Goal: Transaction & Acquisition: Purchase product/service

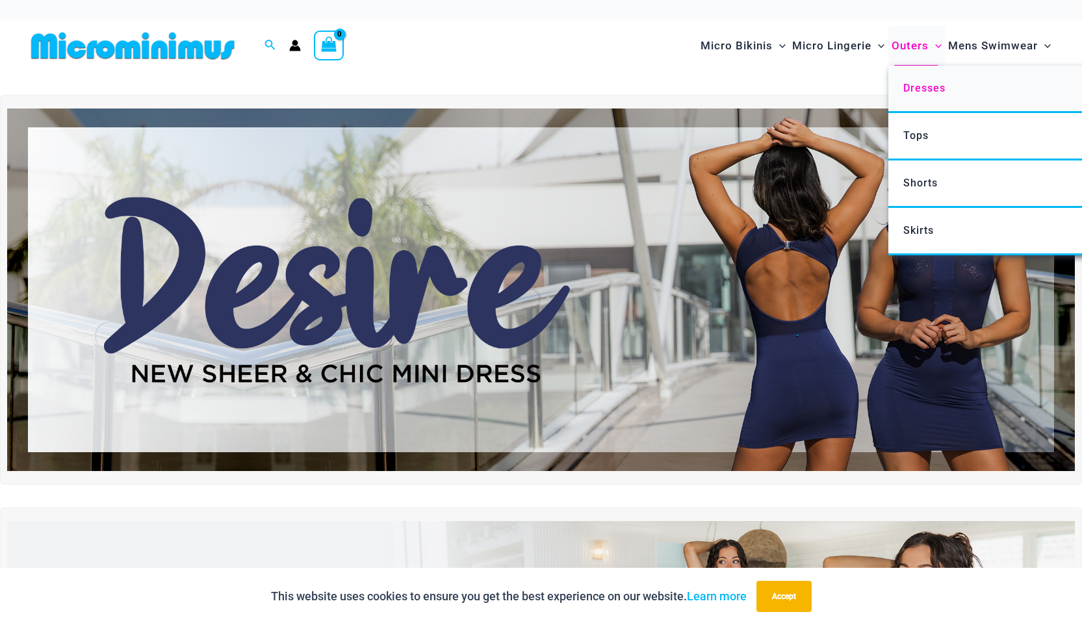
type input "**********"
click at [924, 94] on span "Dresses" at bounding box center [924, 88] width 42 height 12
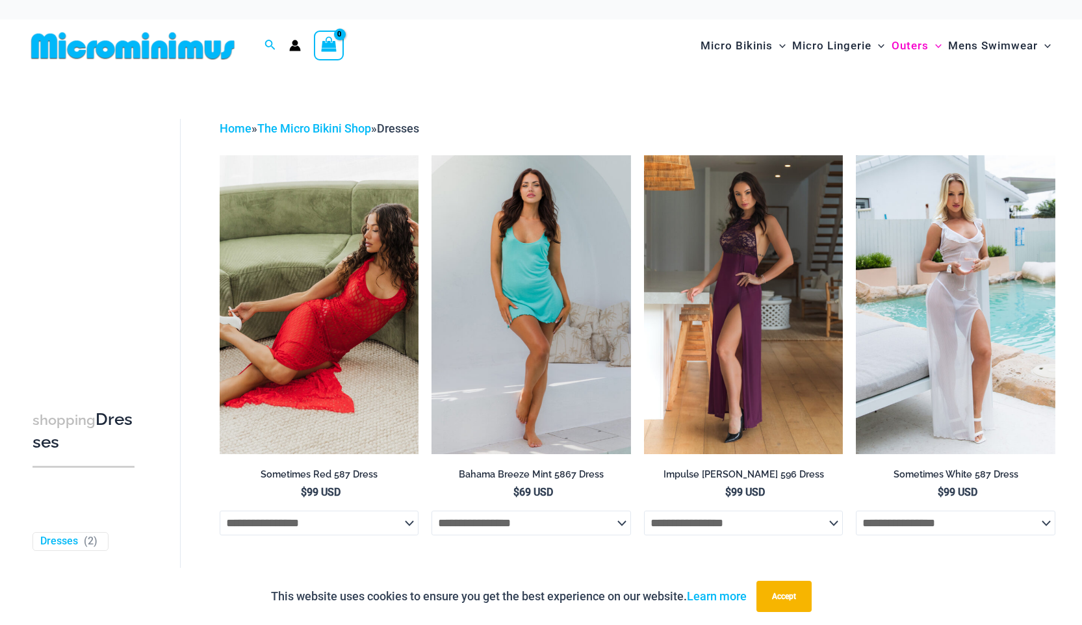
type input "**********"
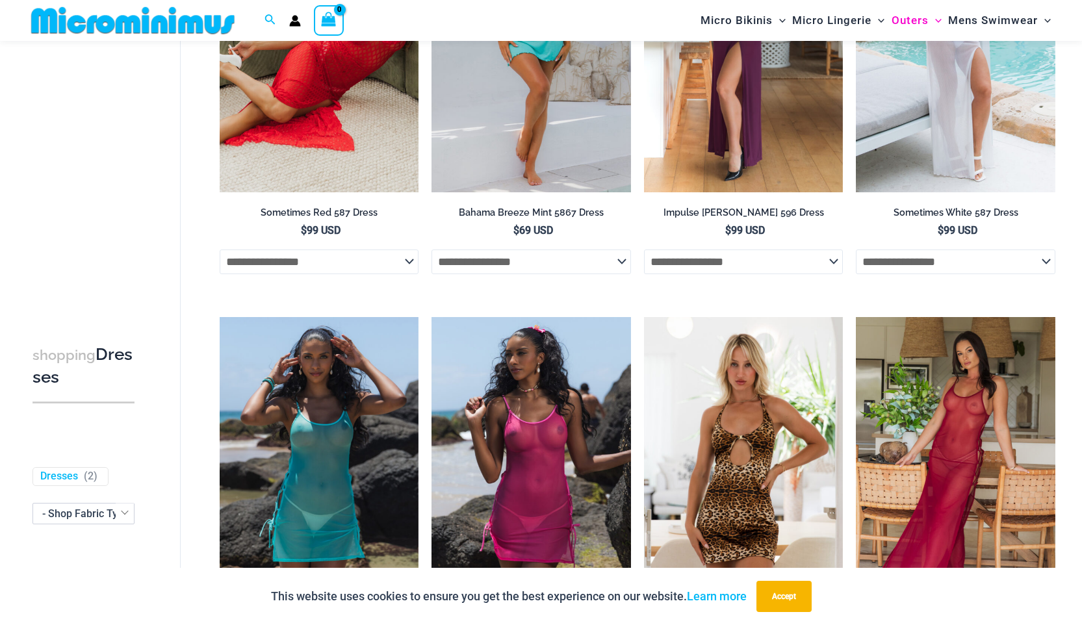
scroll to position [222, 0]
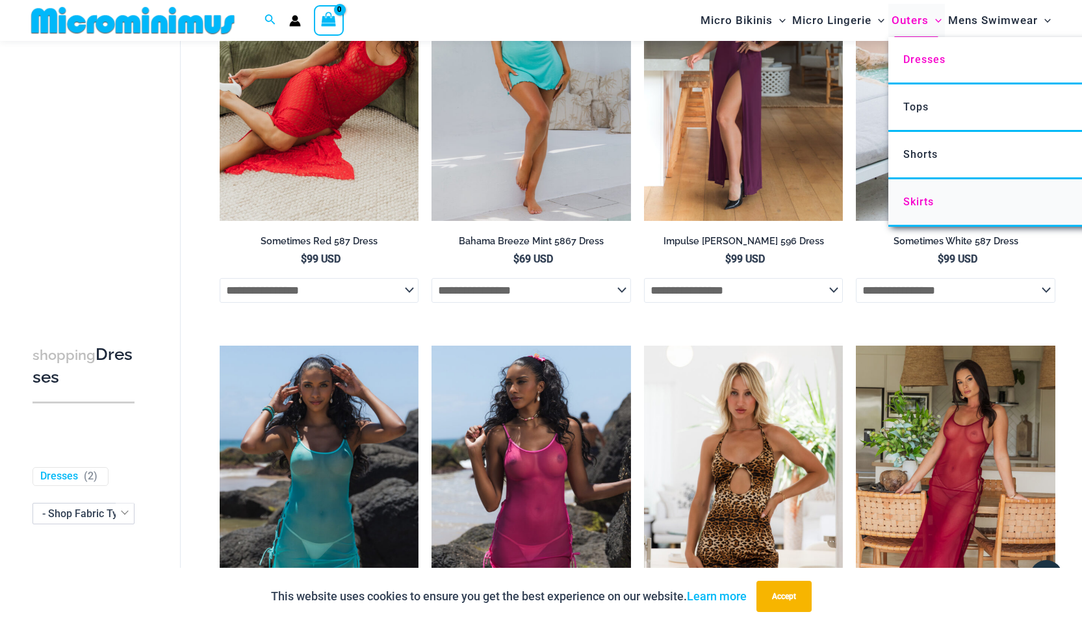
click at [918, 204] on span "Skirts" at bounding box center [918, 202] width 31 height 12
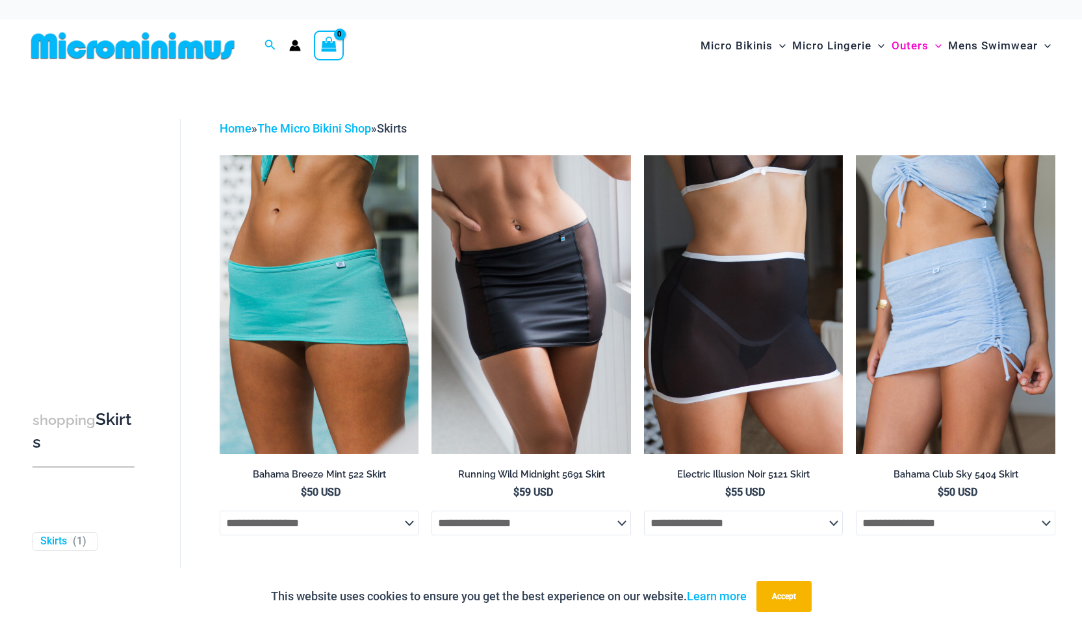
type input "**********"
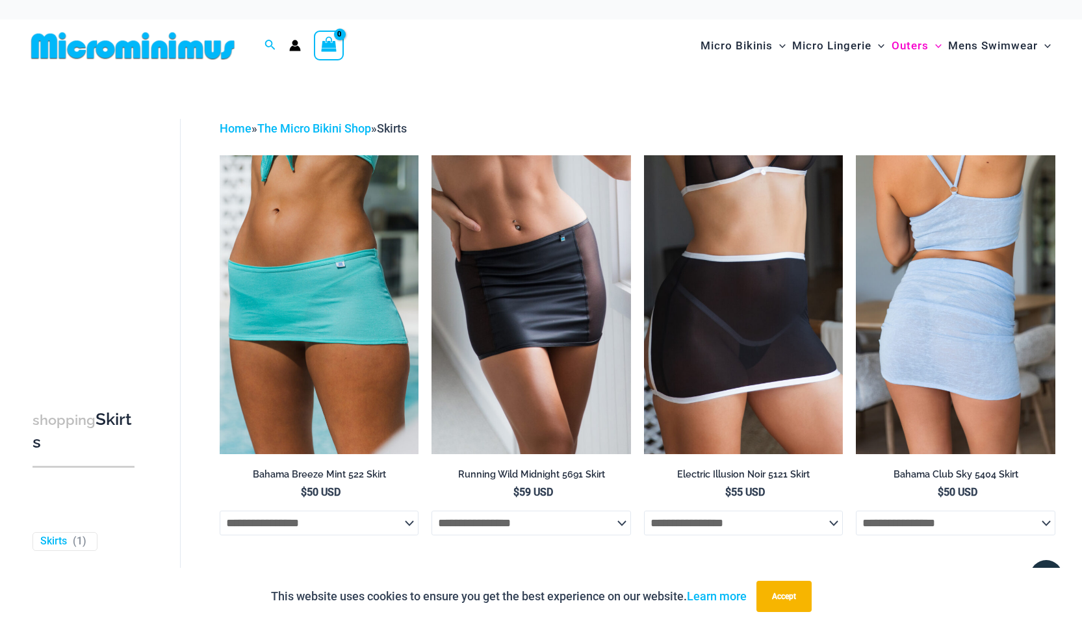
click at [939, 295] on img at bounding box center [955, 304] width 199 height 299
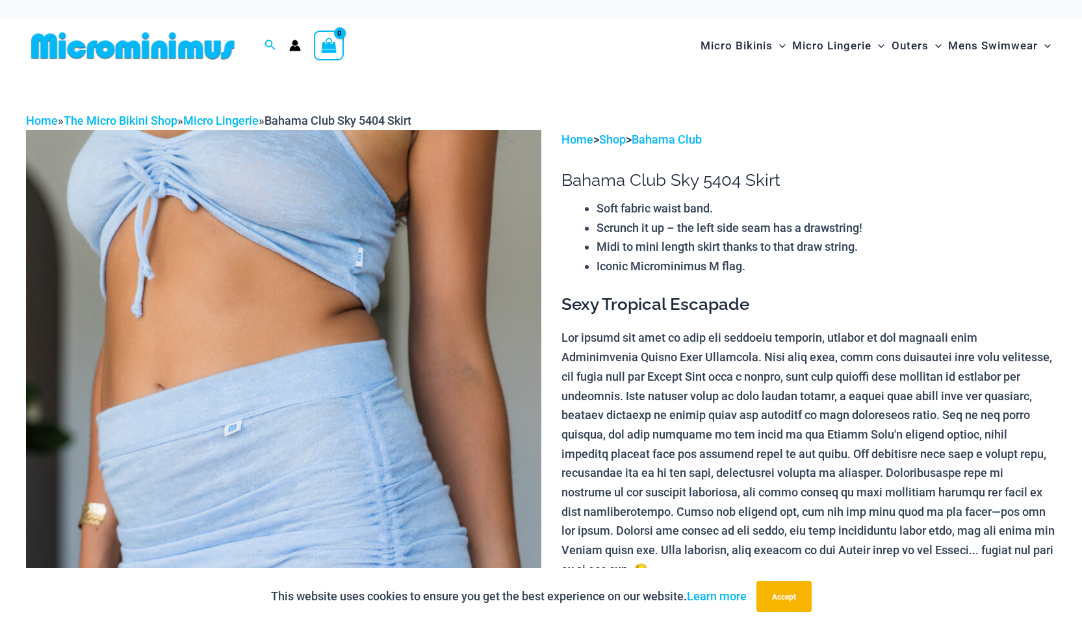
type input "**********"
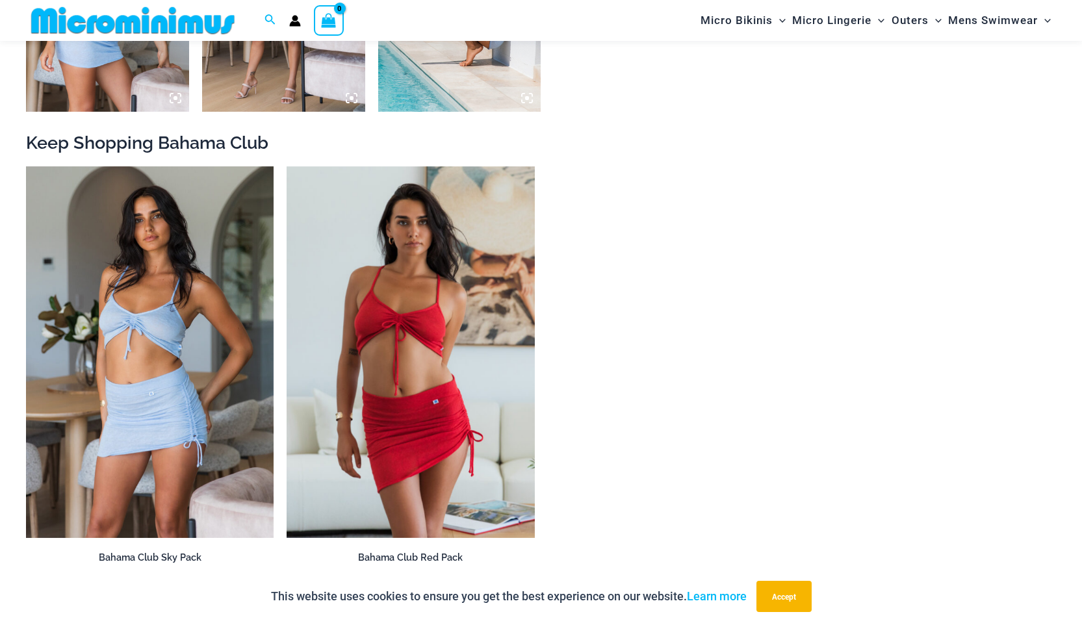
scroll to position [1339, 0]
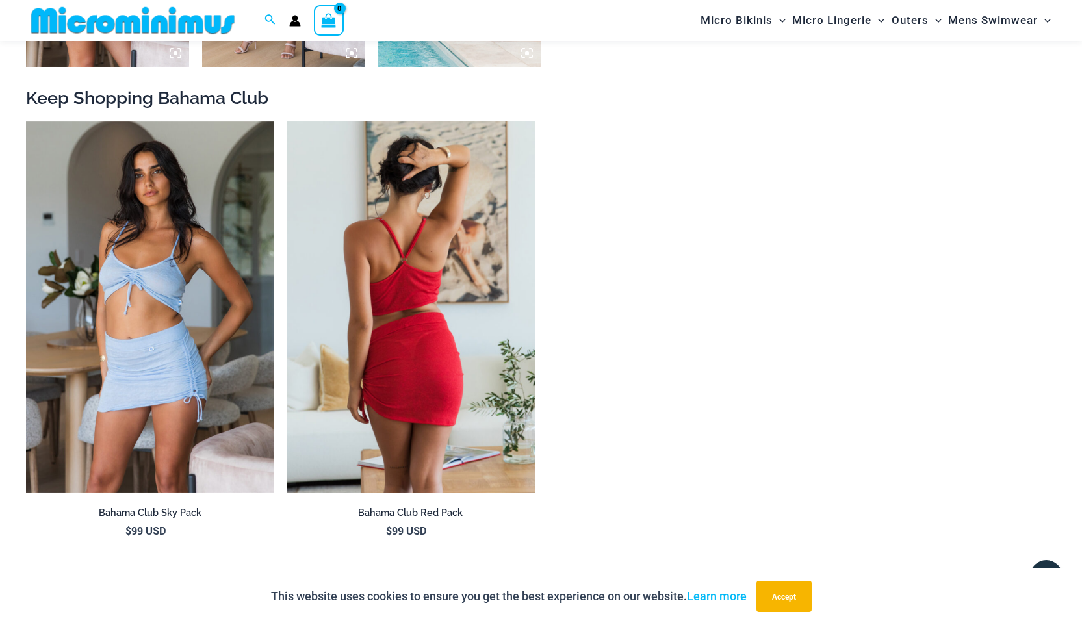
click at [424, 294] on img at bounding box center [410, 307] width 248 height 372
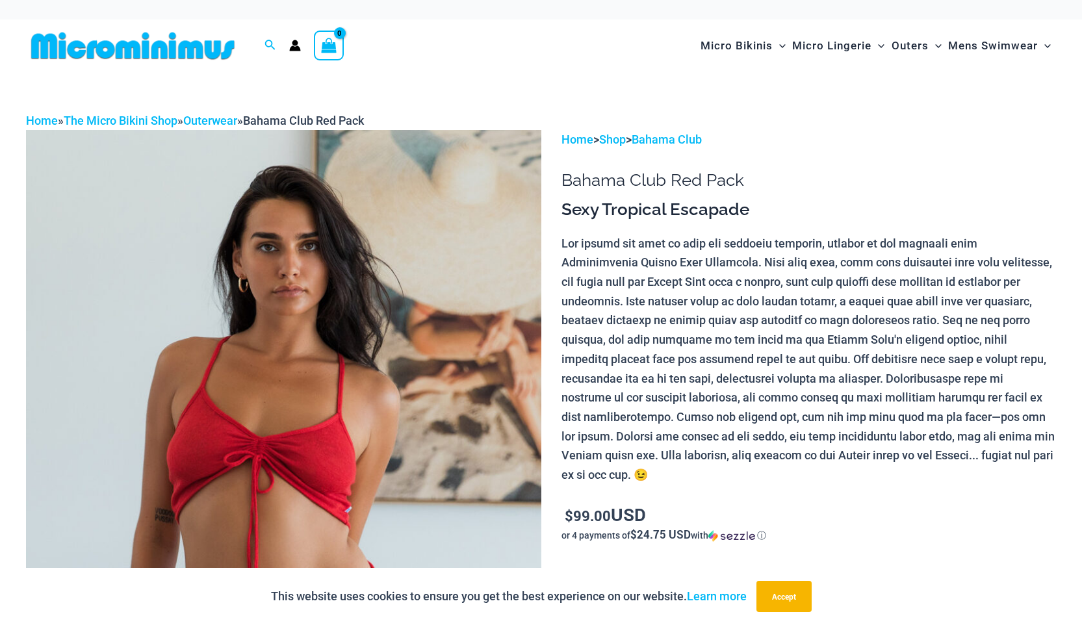
type input "**********"
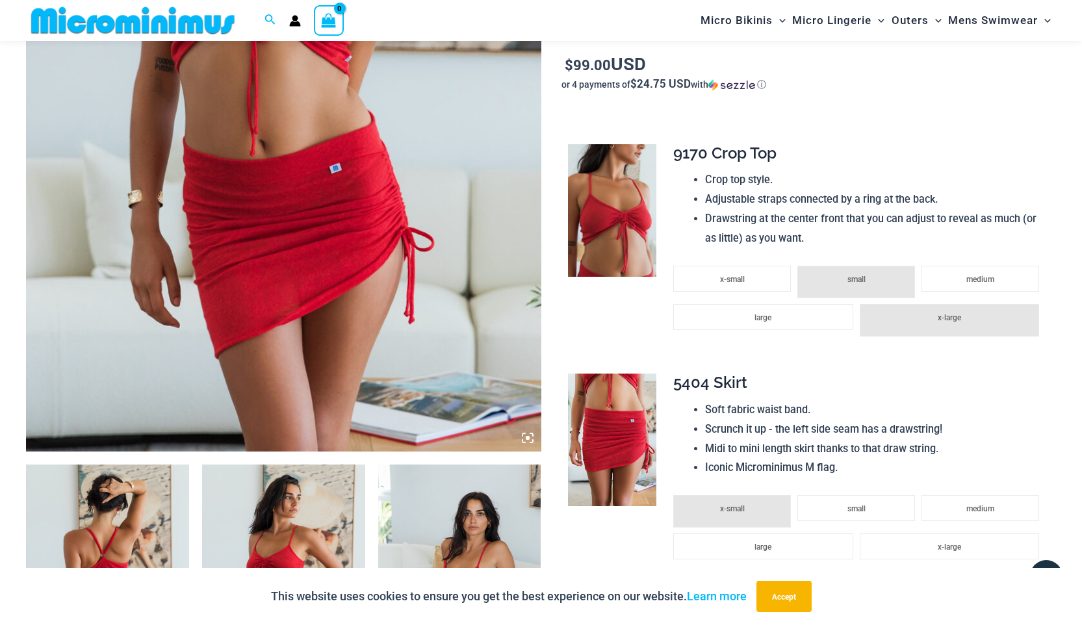
scroll to position [420, 0]
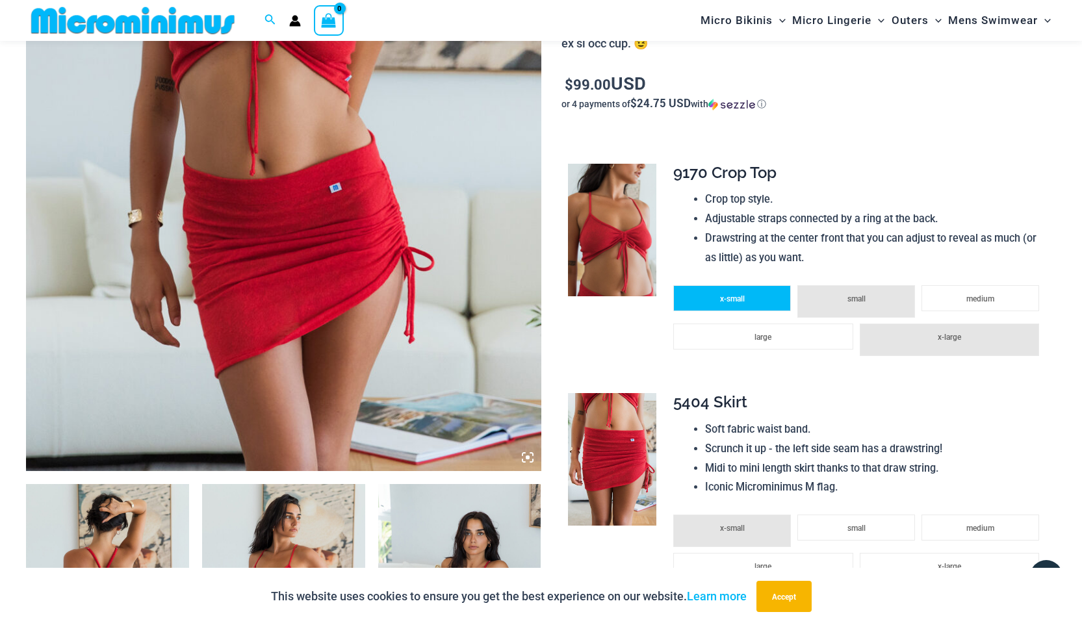
click at [725, 298] on span "x-small" at bounding box center [732, 298] width 25 height 9
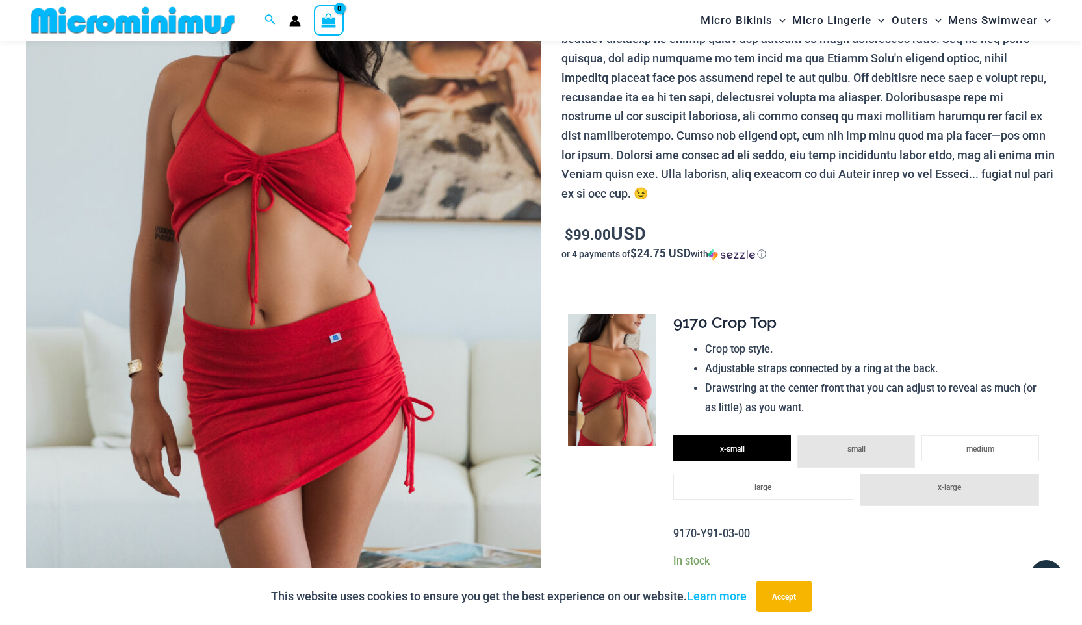
scroll to position [0, 0]
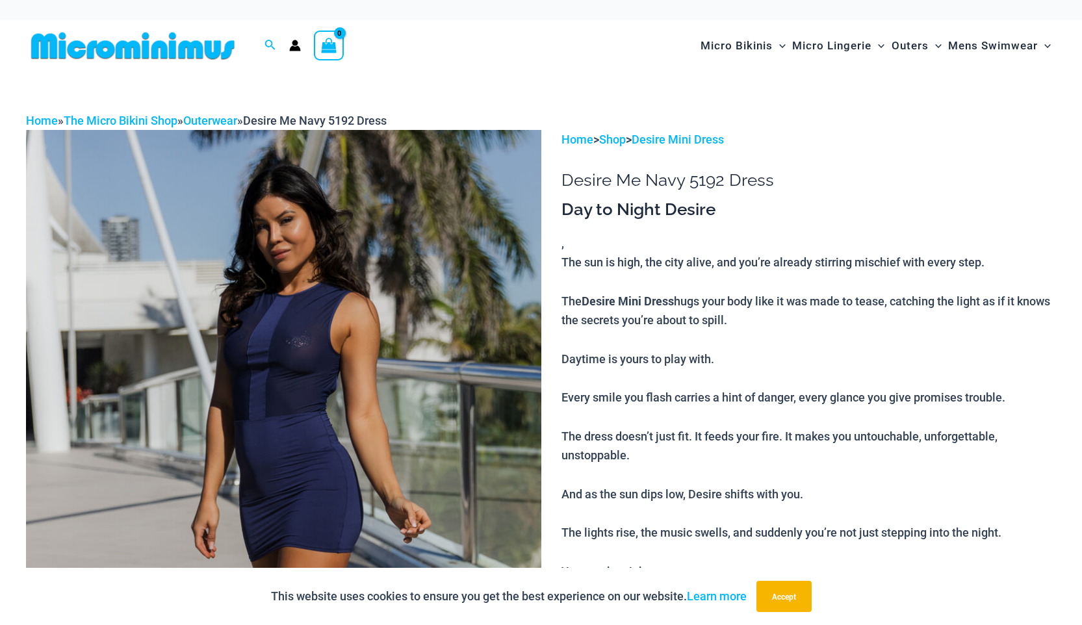
type input "**********"
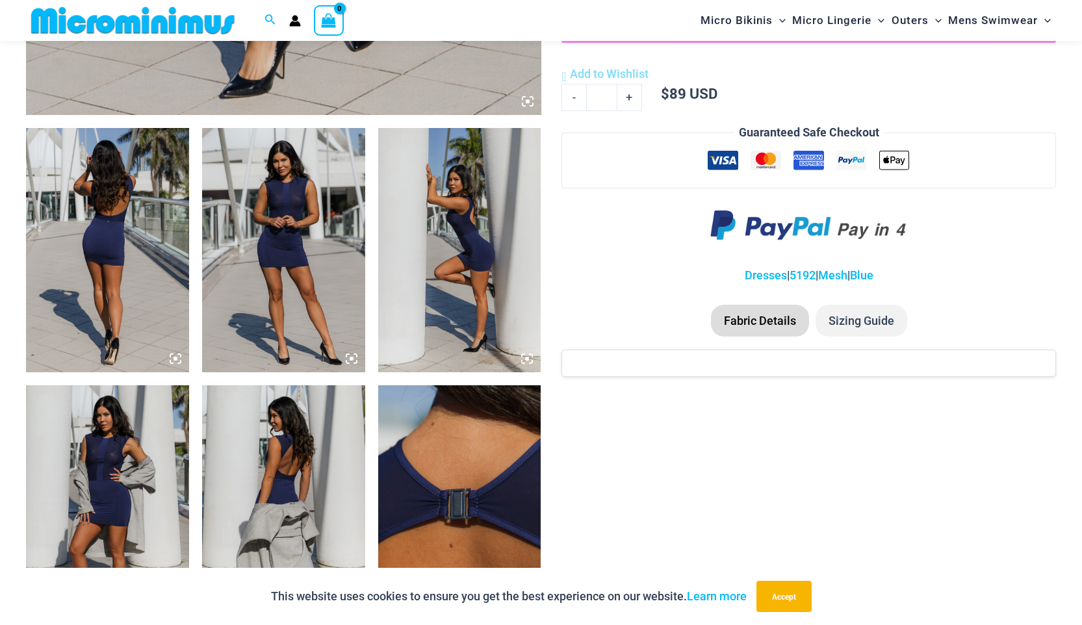
scroll to position [774, 0]
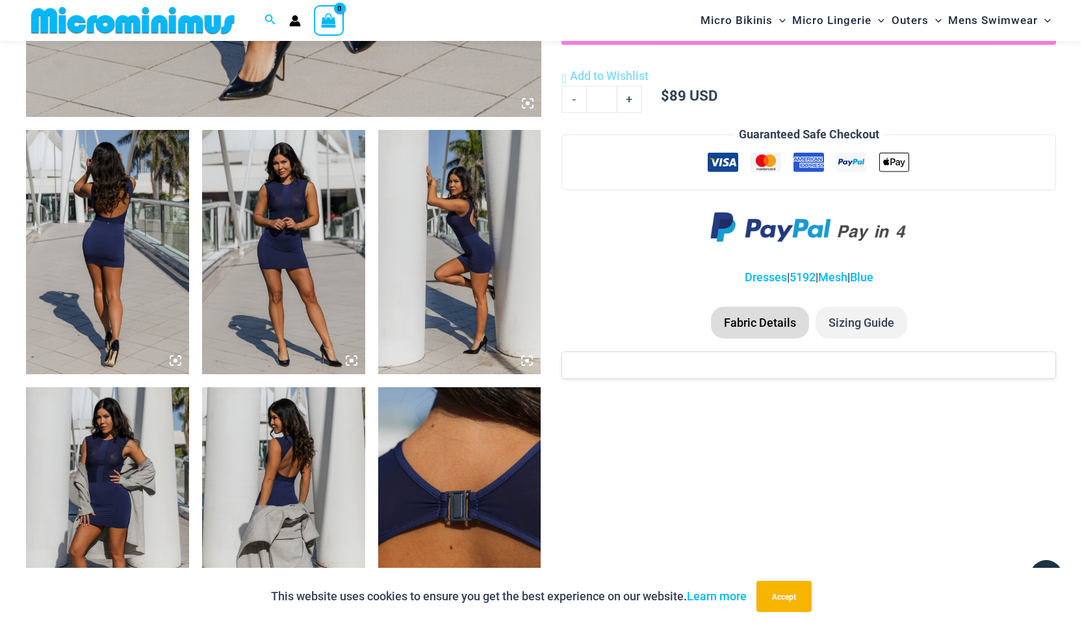
click at [81, 255] on img at bounding box center [107, 252] width 163 height 244
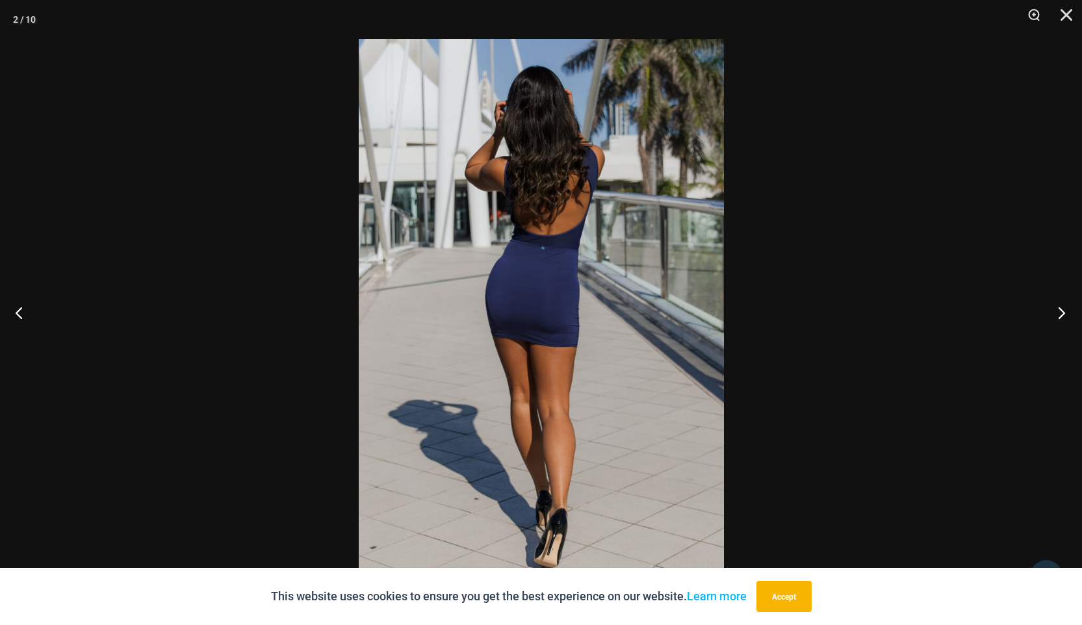
click at [1056, 312] on button "Next" at bounding box center [1057, 312] width 49 height 65
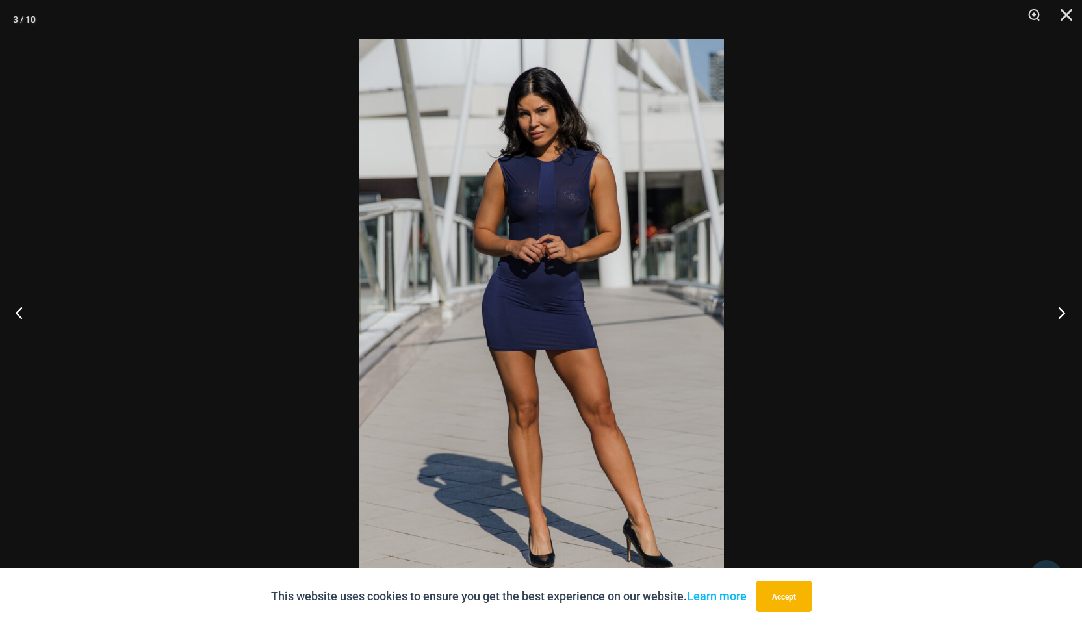
click at [1056, 312] on button "Next" at bounding box center [1057, 312] width 49 height 65
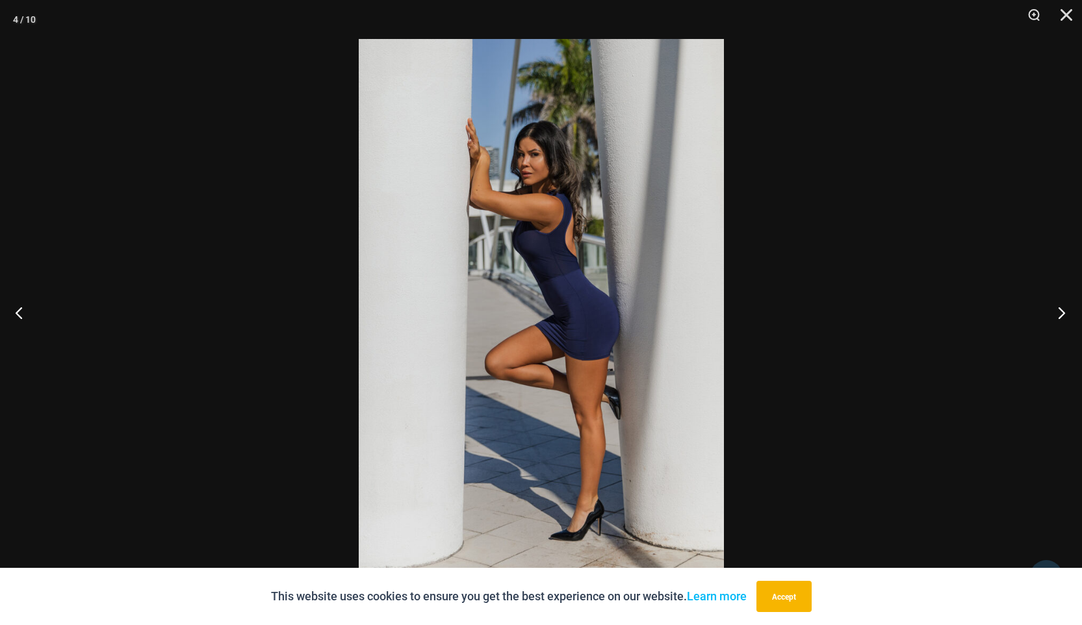
click at [1056, 314] on button "Next" at bounding box center [1057, 312] width 49 height 65
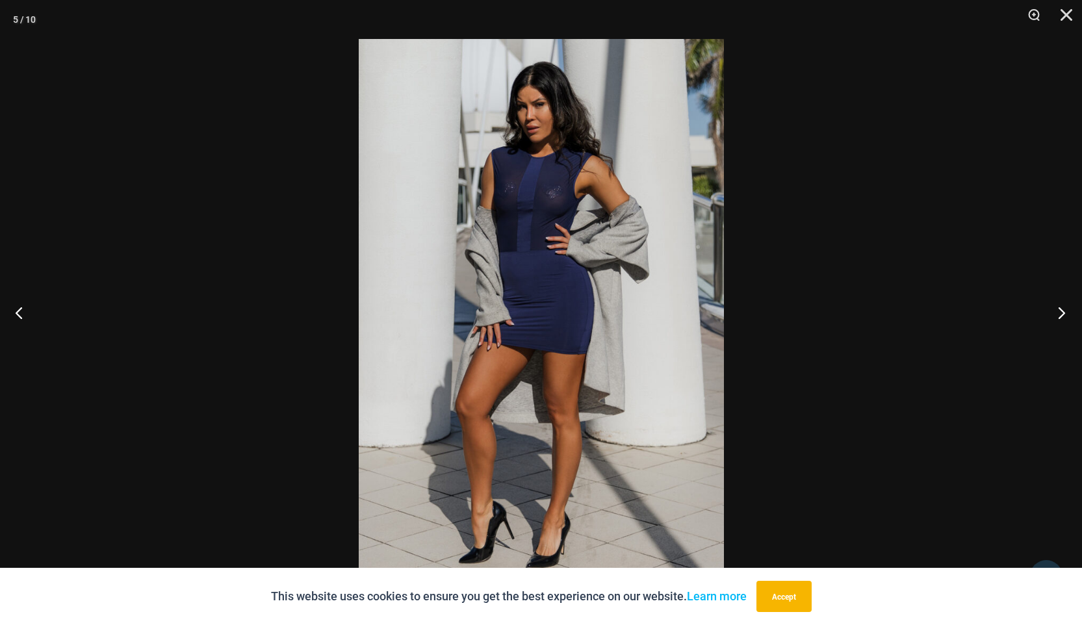
click at [1056, 314] on button "Next" at bounding box center [1057, 312] width 49 height 65
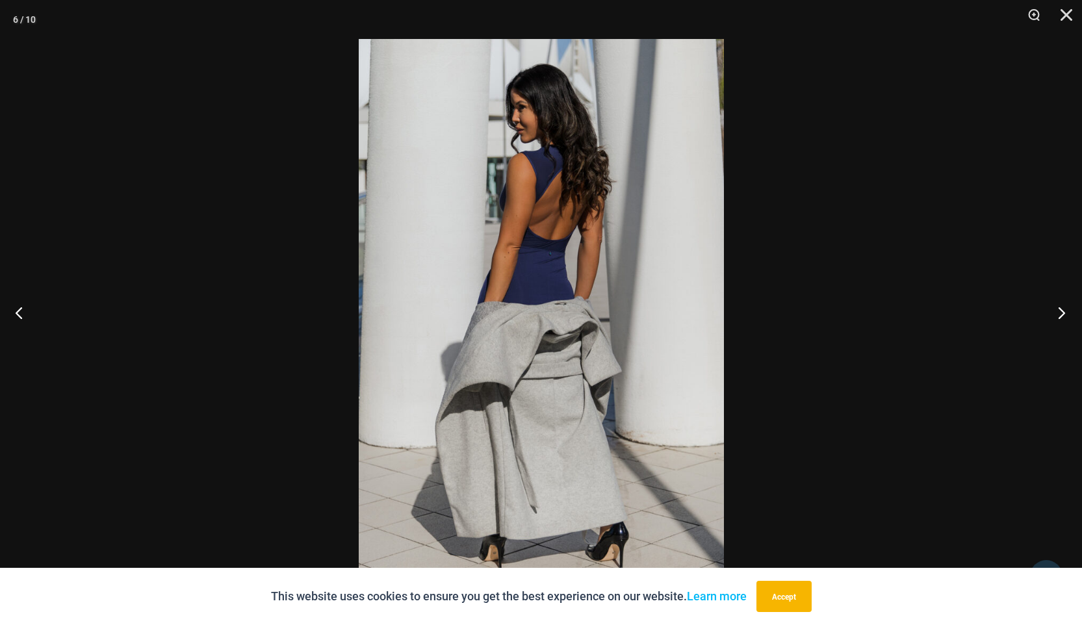
click at [1056, 315] on button "Next" at bounding box center [1057, 312] width 49 height 65
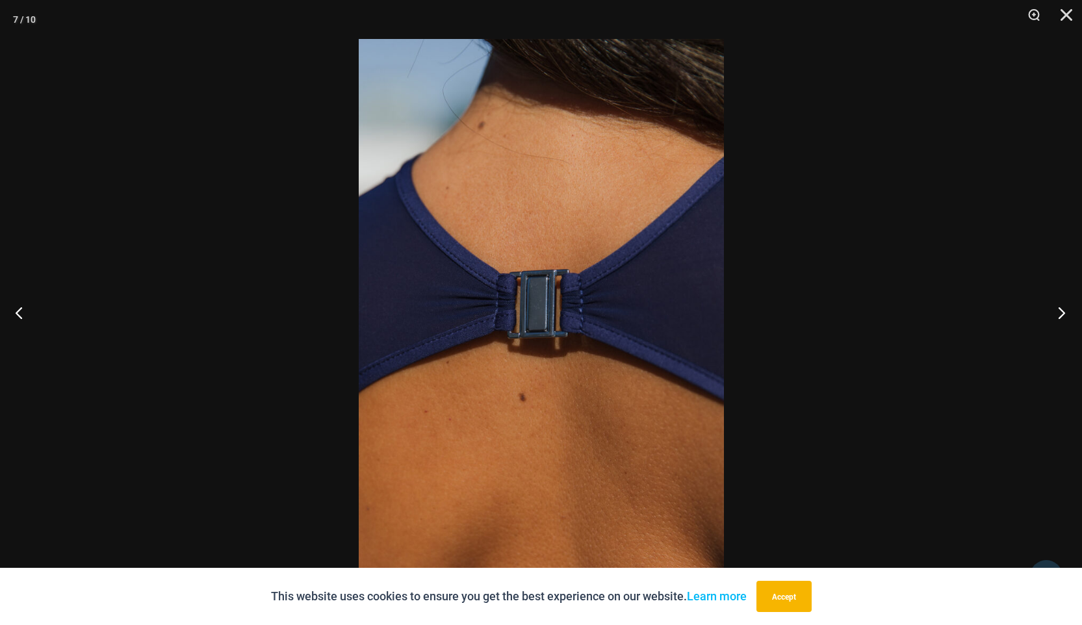
click at [1056, 315] on button "Next" at bounding box center [1057, 312] width 49 height 65
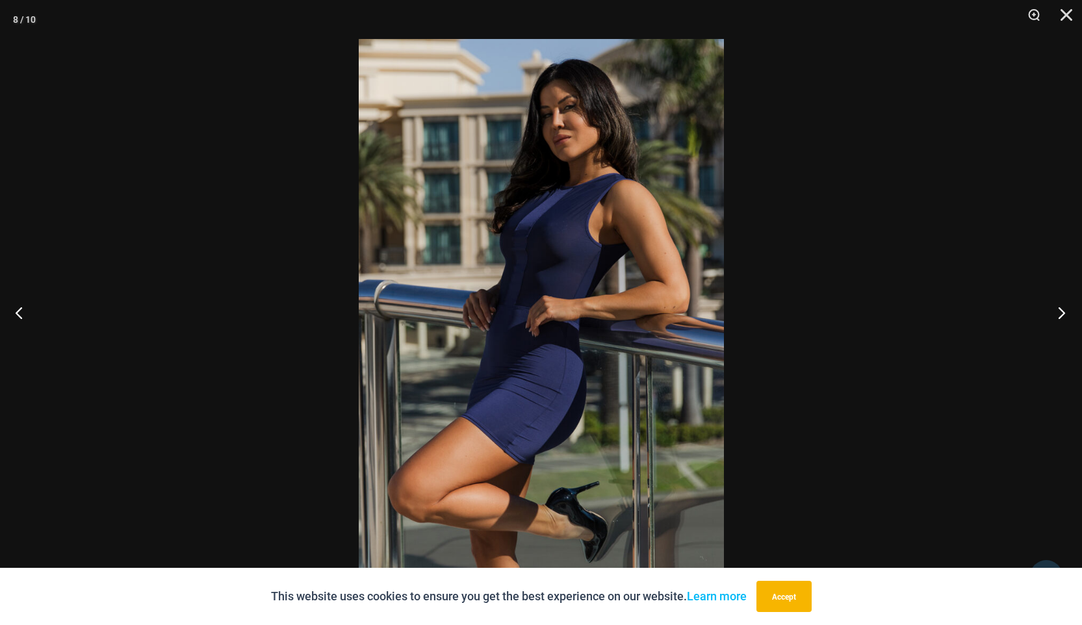
click at [1056, 315] on button "Next" at bounding box center [1057, 312] width 49 height 65
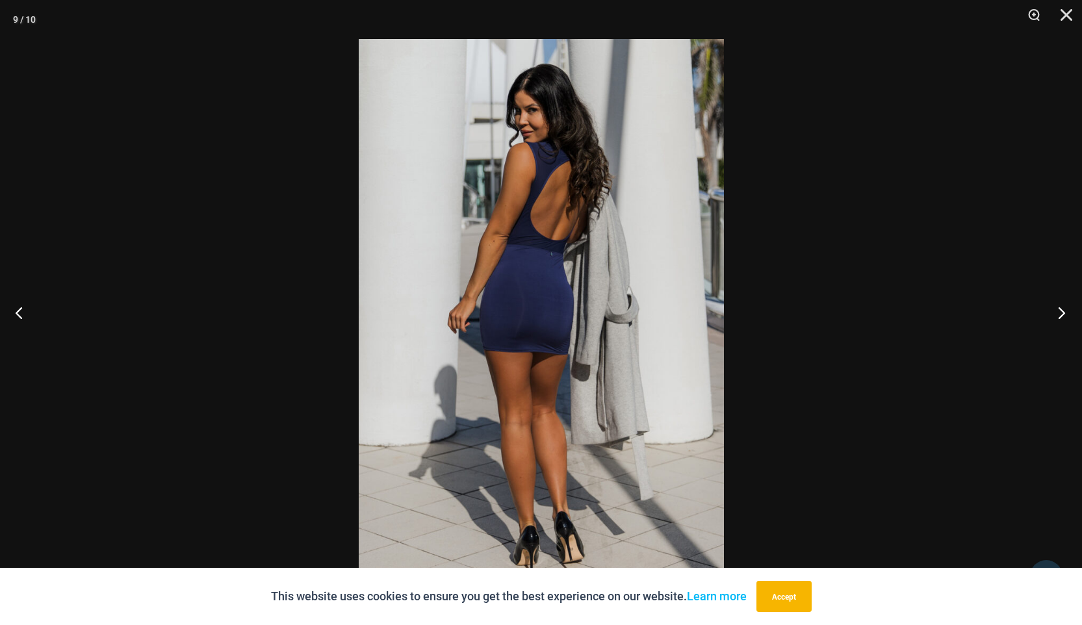
click at [1056, 315] on button "Next" at bounding box center [1057, 312] width 49 height 65
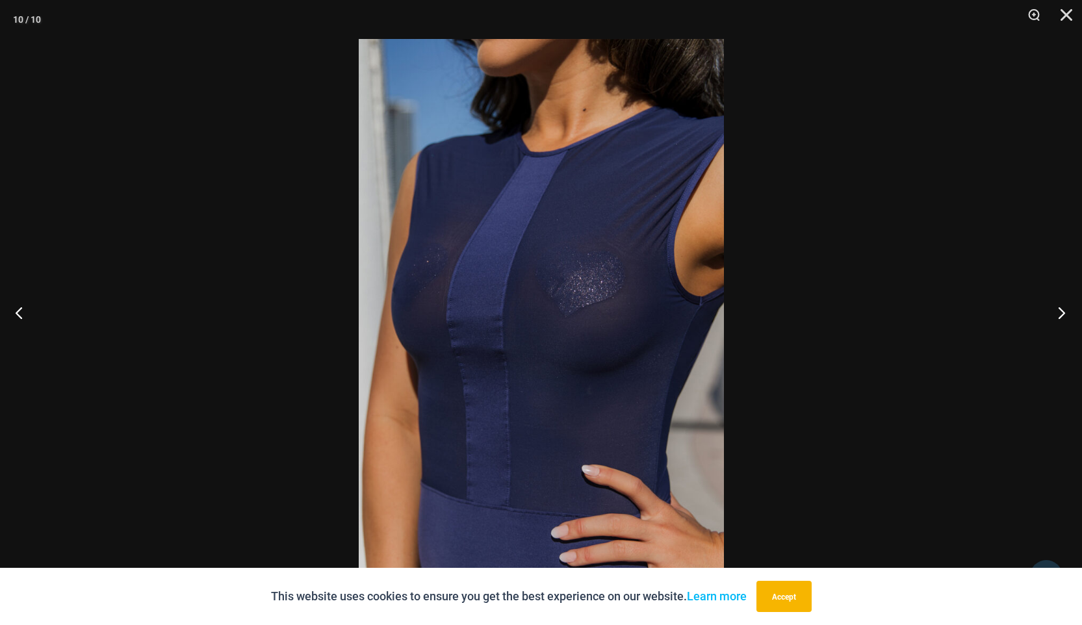
click at [1056, 316] on button "Next" at bounding box center [1057, 312] width 49 height 65
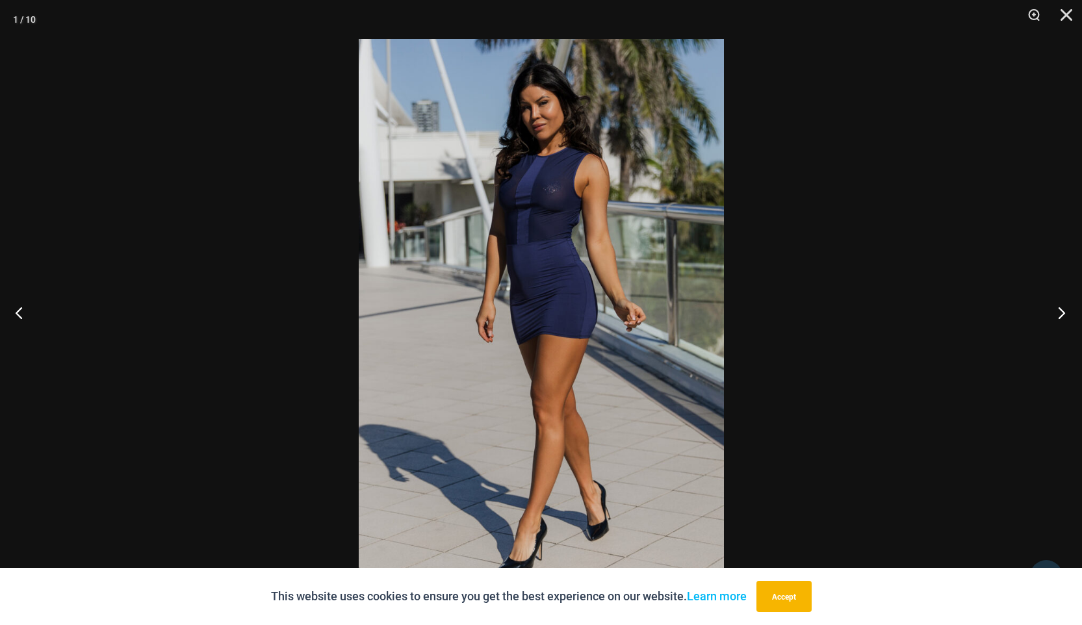
click at [1054, 317] on button "Next" at bounding box center [1057, 312] width 49 height 65
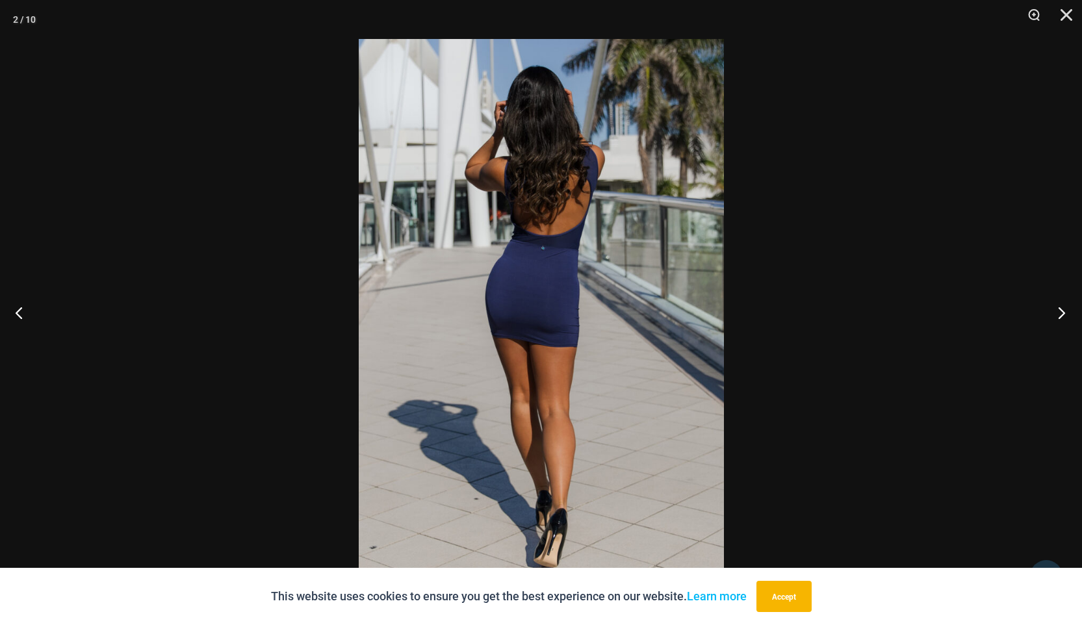
click at [1054, 318] on button "Next" at bounding box center [1057, 312] width 49 height 65
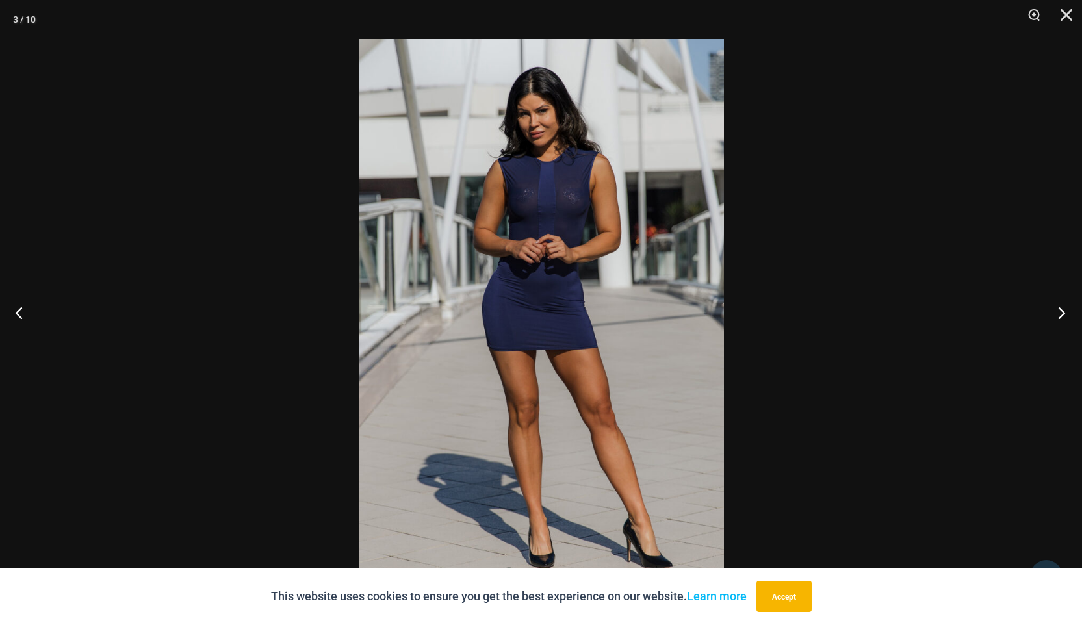
click at [1054, 318] on button "Next" at bounding box center [1057, 312] width 49 height 65
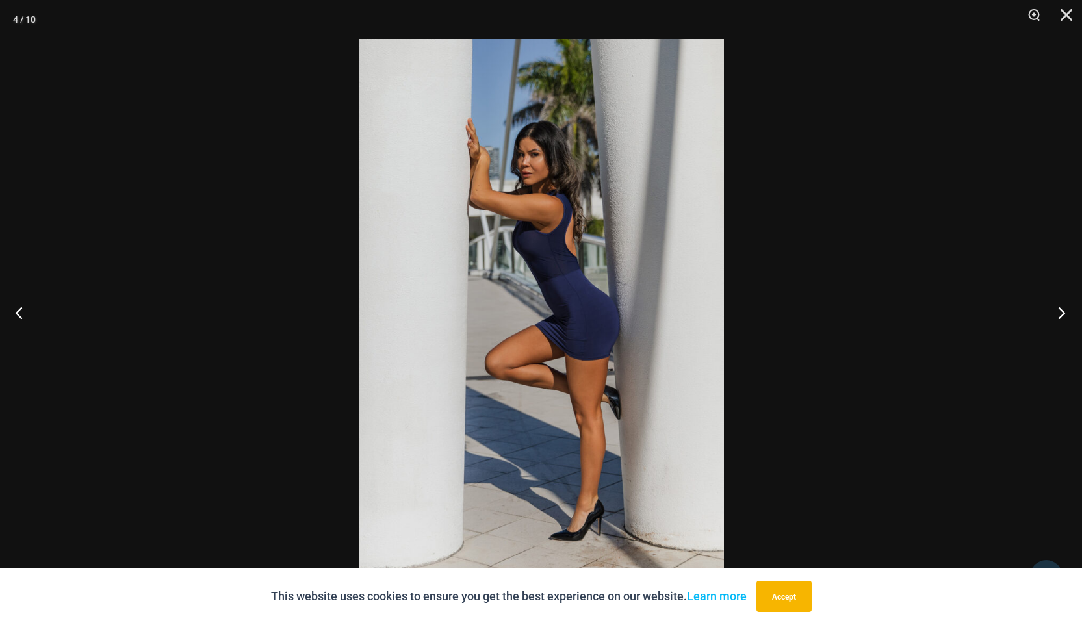
click at [1054, 319] on button "Next" at bounding box center [1057, 312] width 49 height 65
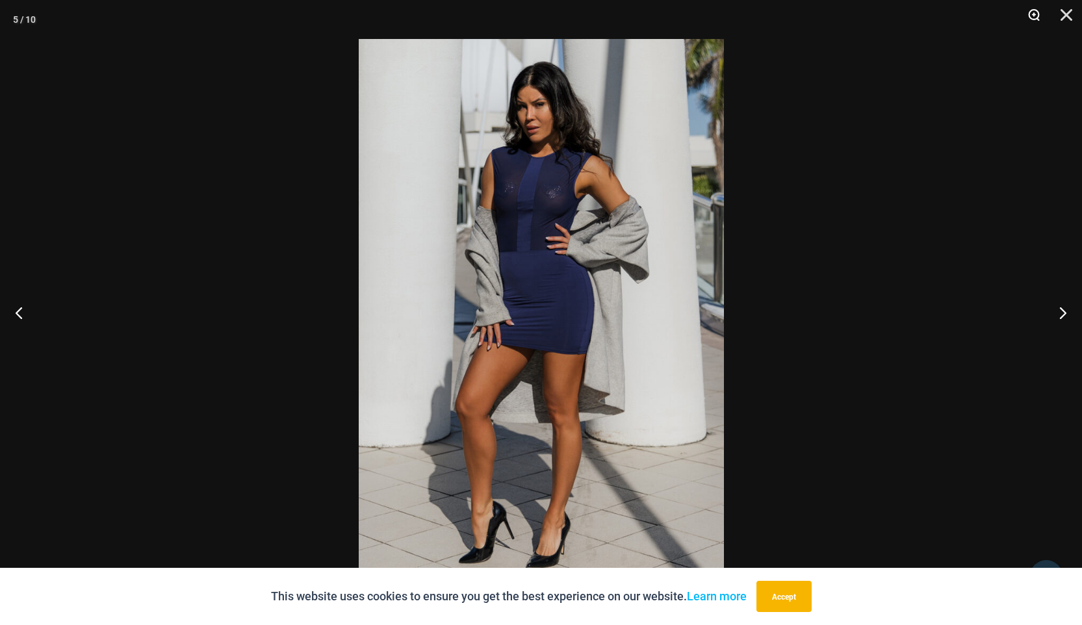
click at [1032, 13] on button "Zoom" at bounding box center [1029, 19] width 32 height 39
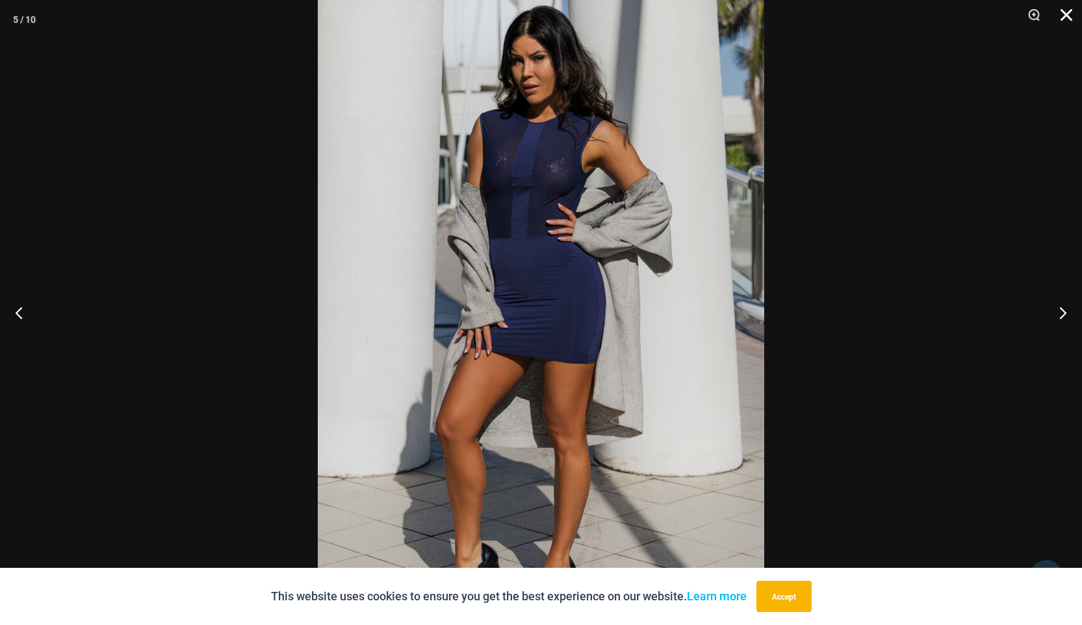
click at [1069, 10] on button "Close" at bounding box center [1061, 19] width 32 height 39
